Goal: Task Accomplishment & Management: Manage account settings

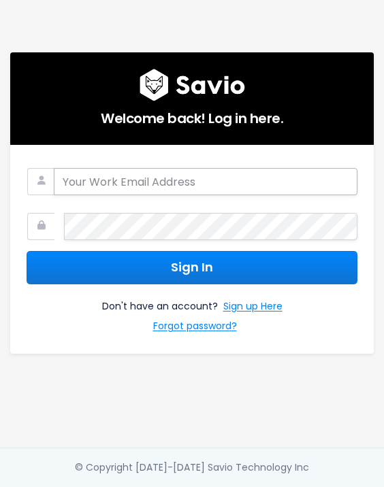
click at [193, 174] on input "email" at bounding box center [206, 181] width 304 height 27
type input "[PERSON_NAME][EMAIL_ADDRESS][PERSON_NAME][DOMAIN_NAME]"
click at [149, 175] on input "email" at bounding box center [206, 181] width 304 height 27
type input "[EMAIL_ADDRESS][DOMAIN_NAME]"
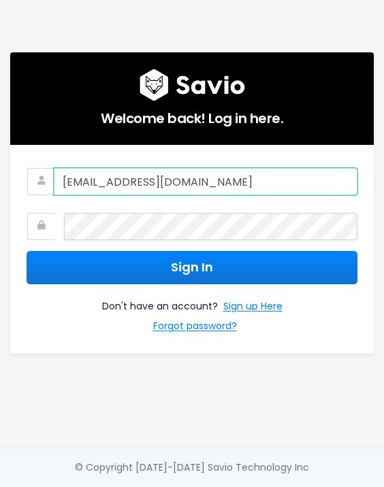
click at [220, 179] on input "[EMAIL_ADDRESS][DOMAIN_NAME]" at bounding box center [206, 181] width 304 height 27
drag, startPoint x: 221, startPoint y: 180, endPoint x: 99, endPoint y: 203, distance: 124.7
click at [0, 179] on html "Welcome back! Log in here. [EMAIL_ADDRESS][DOMAIN_NAME] Sign In Don't have an a…" at bounding box center [192, 243] width 384 height 487
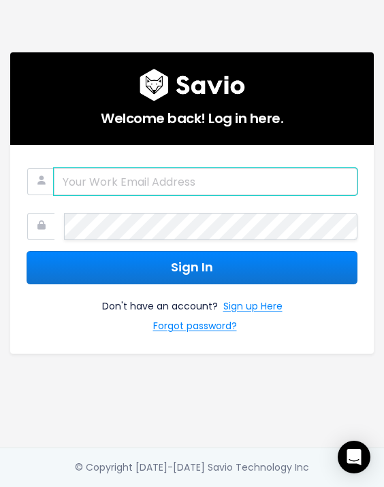
click at [119, 182] on input "email" at bounding box center [206, 181] width 304 height 27
type input "[PERSON_NAME][EMAIL_ADDRESS][PERSON_NAME][DOMAIN_NAME]"
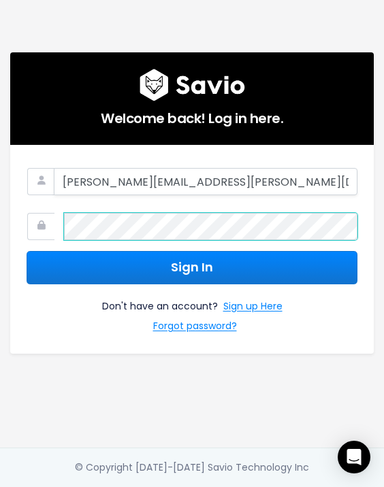
click at [0, 210] on html "Welcome back! Log in here. [PERSON_NAME][EMAIL_ADDRESS][PERSON_NAME][DOMAIN_NAM…" at bounding box center [192, 243] width 384 height 487
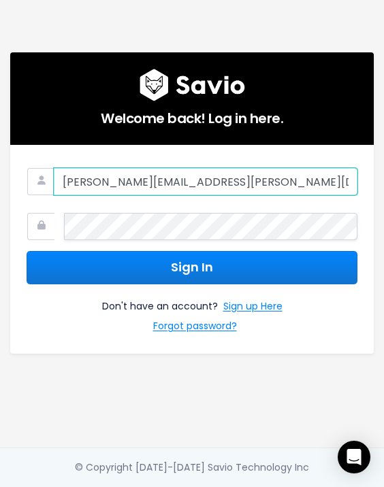
click at [240, 169] on input "[PERSON_NAME][EMAIL_ADDRESS][PERSON_NAME][DOMAIN_NAME]" at bounding box center [206, 181] width 304 height 27
click at [246, 182] on input "[PERSON_NAME][EMAIL_ADDRESS][PERSON_NAME][DOMAIN_NAME]" at bounding box center [206, 181] width 304 height 27
drag, startPoint x: 248, startPoint y: 182, endPoint x: -7, endPoint y: 191, distance: 255.4
click at [0, 191] on html "Welcome back! Log in here. [PERSON_NAME][EMAIL_ADDRESS][PERSON_NAME][DOMAIN_NAM…" at bounding box center [192, 243] width 384 height 487
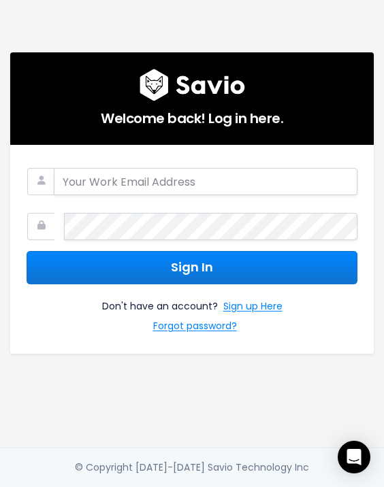
click at [331, 180] on keeper-lock "Open Keeper Popup" at bounding box center [331, 182] width 16 height 16
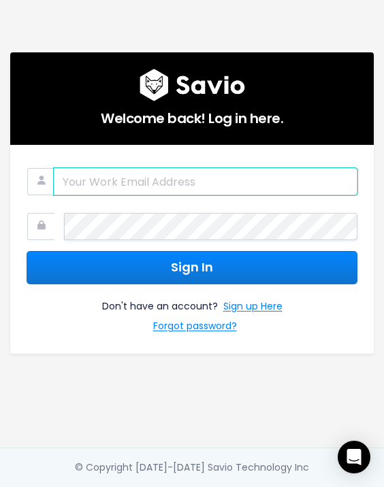
type input "[PERSON_NAME][EMAIL_ADDRESS][PERSON_NAME][DOMAIN_NAME]"
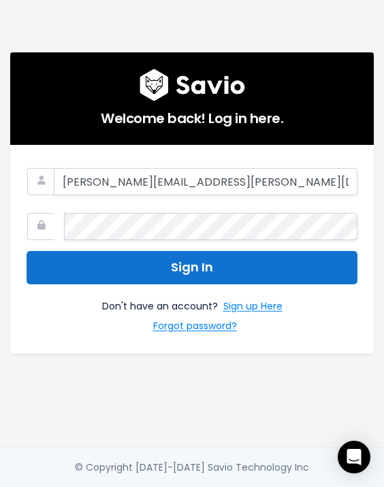
click at [184, 265] on button "Sign In" at bounding box center [192, 267] width 331 height 33
